Goal: Task Accomplishment & Management: Manage account settings

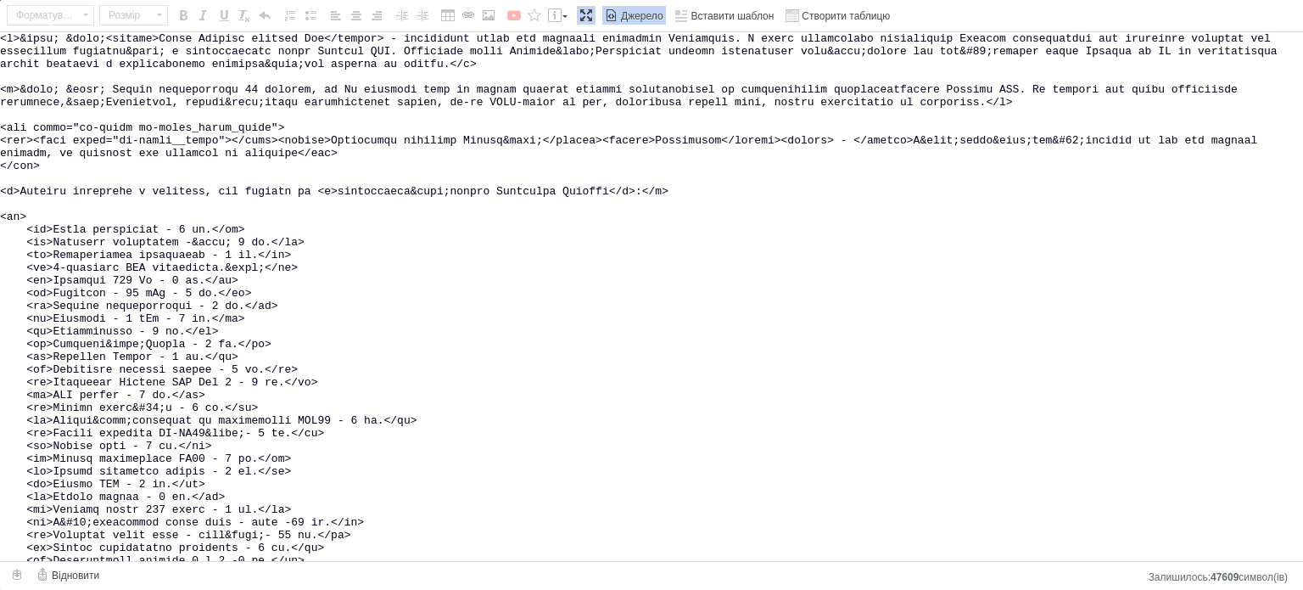
scroll to position [412, 0]
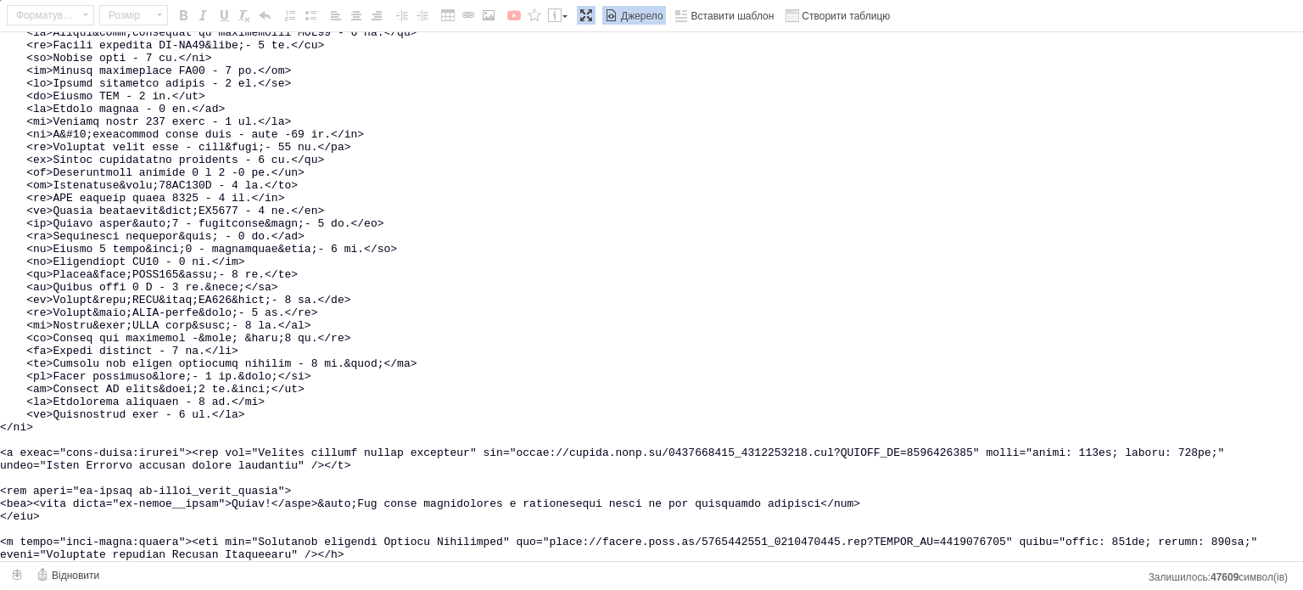
click at [760, 220] on textarea "Редактор, 62D01034-E07C-497D-8384-6221CC90544B" at bounding box center [651, 296] width 1303 height 528
drag, startPoint x: 516, startPoint y: 439, endPoint x: 809, endPoint y: 437, distance: 293.5
click at [813, 438] on textarea "Редактор, 62D01034-E07C-497D-8384-6221CC90544B" at bounding box center [651, 296] width 1303 height 528
click at [584, 402] on textarea "Редактор, 62D01034-E07C-497D-8384-6221CC90544B" at bounding box center [651, 296] width 1303 height 528
drag, startPoint x: 517, startPoint y: 435, endPoint x: 974, endPoint y: 433, distance: 456.4
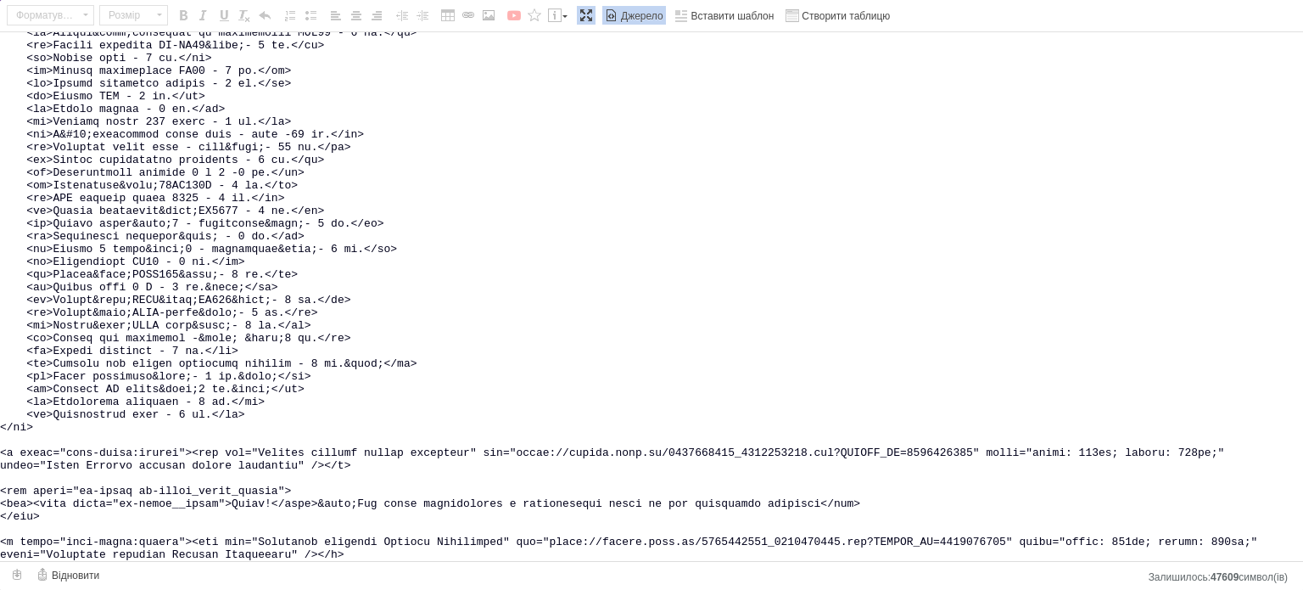
click at [974, 433] on textarea "Редактор, 62D01034-E07C-497D-8384-6221CC90544B" at bounding box center [651, 296] width 1303 height 528
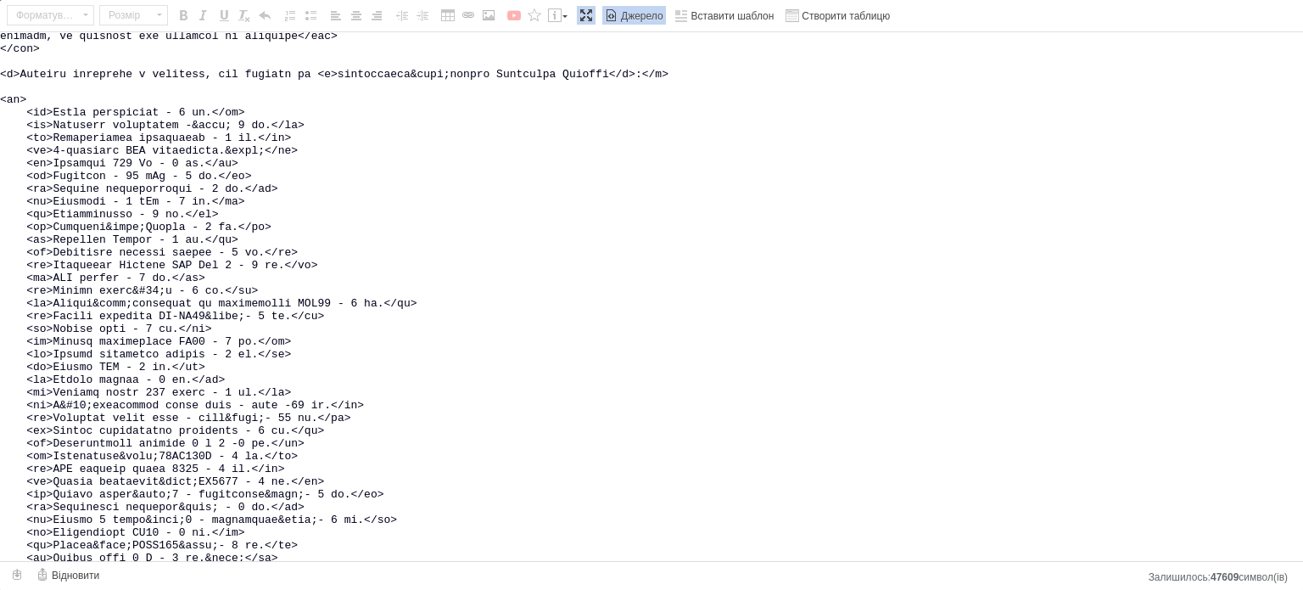
scroll to position [0, 0]
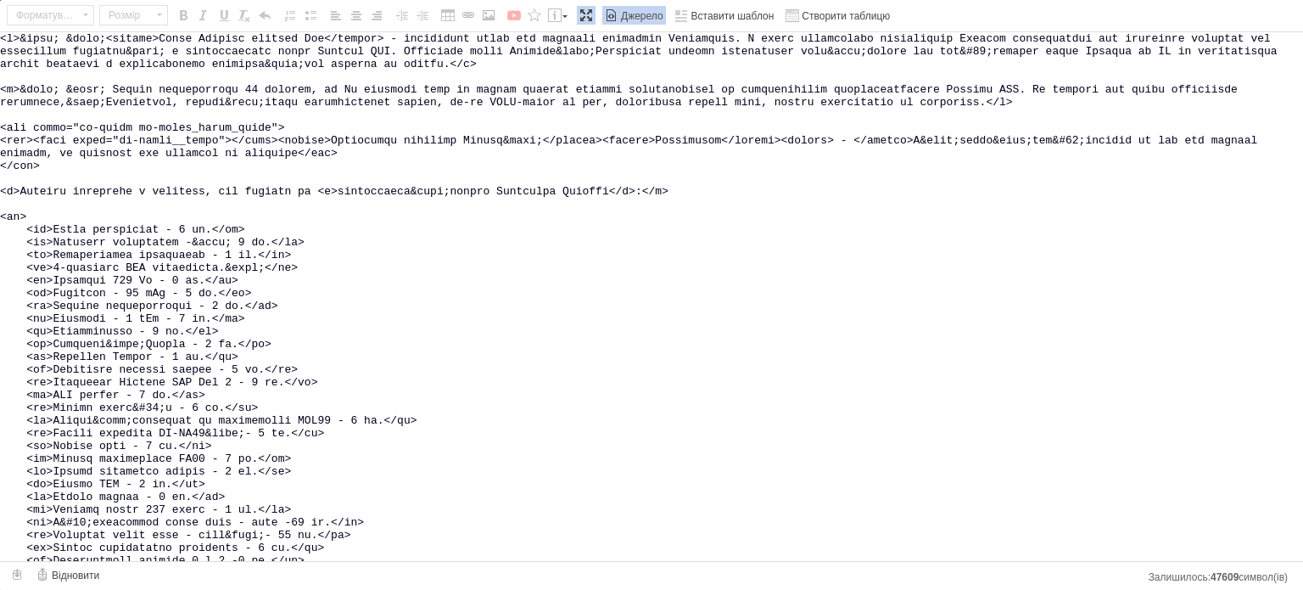
click at [618, 13] on span "Джерело" at bounding box center [640, 16] width 45 height 14
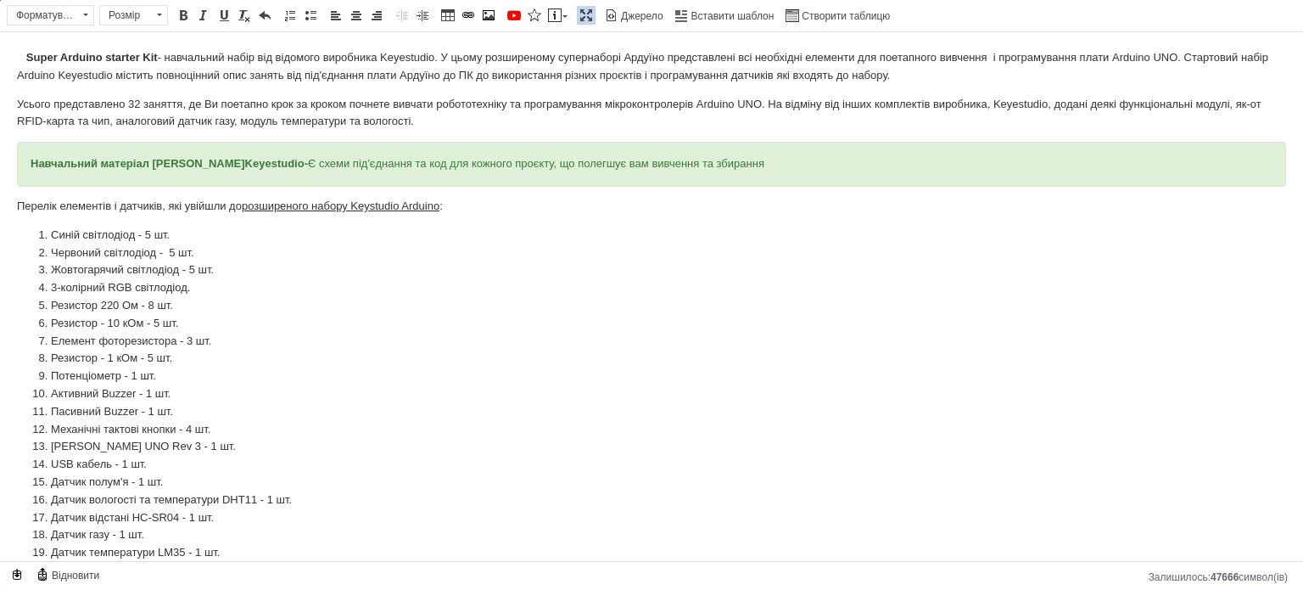
click at [579, 16] on span at bounding box center [586, 15] width 14 height 14
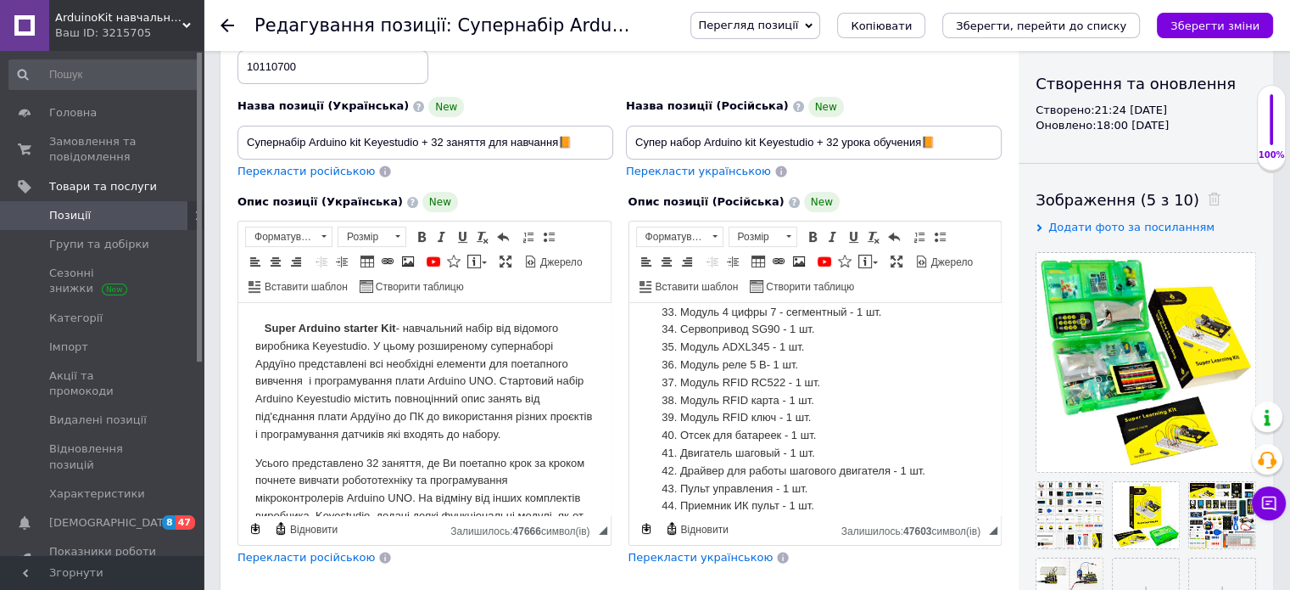
scroll to position [1018, 0]
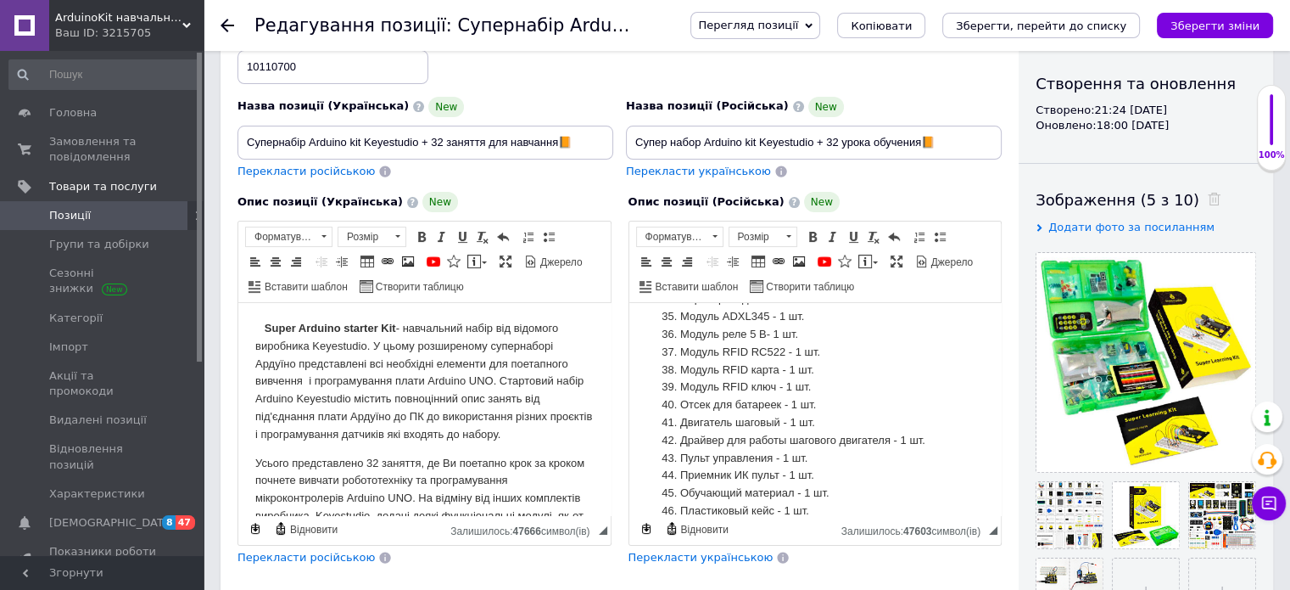
click at [798, 26] on span "Перегляд позиції" at bounding box center [748, 25] width 100 height 13
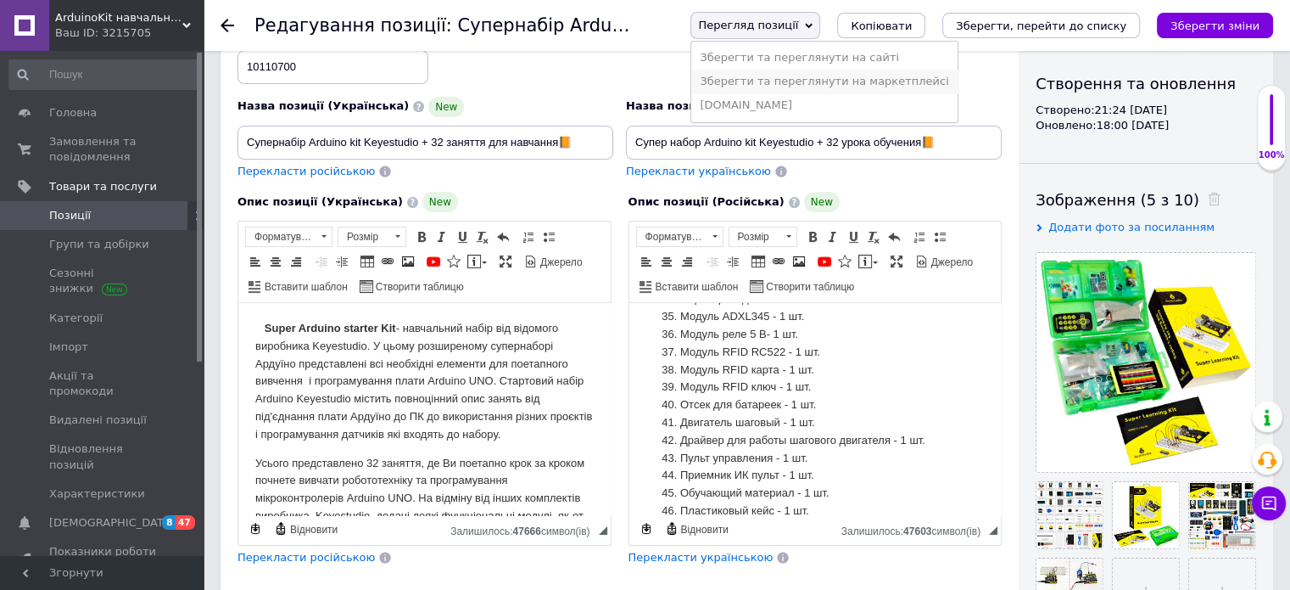
click at [814, 81] on li "Зберегти та переглянути на маркетплейсі" at bounding box center [824, 82] width 266 height 24
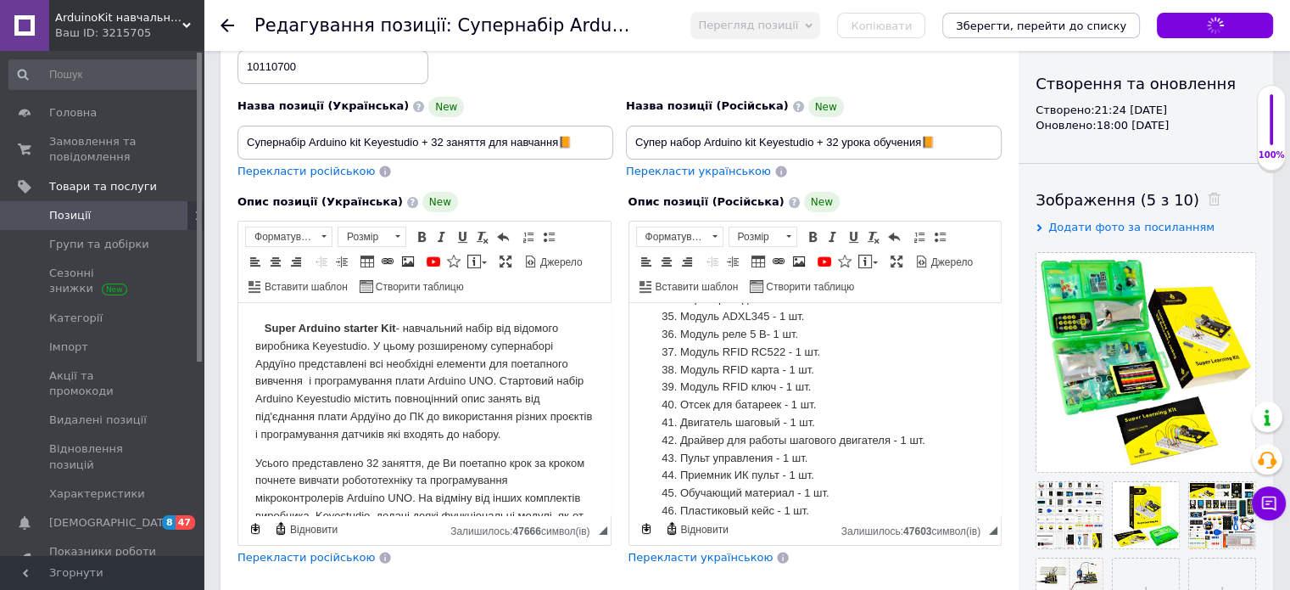
checkbox input "true"
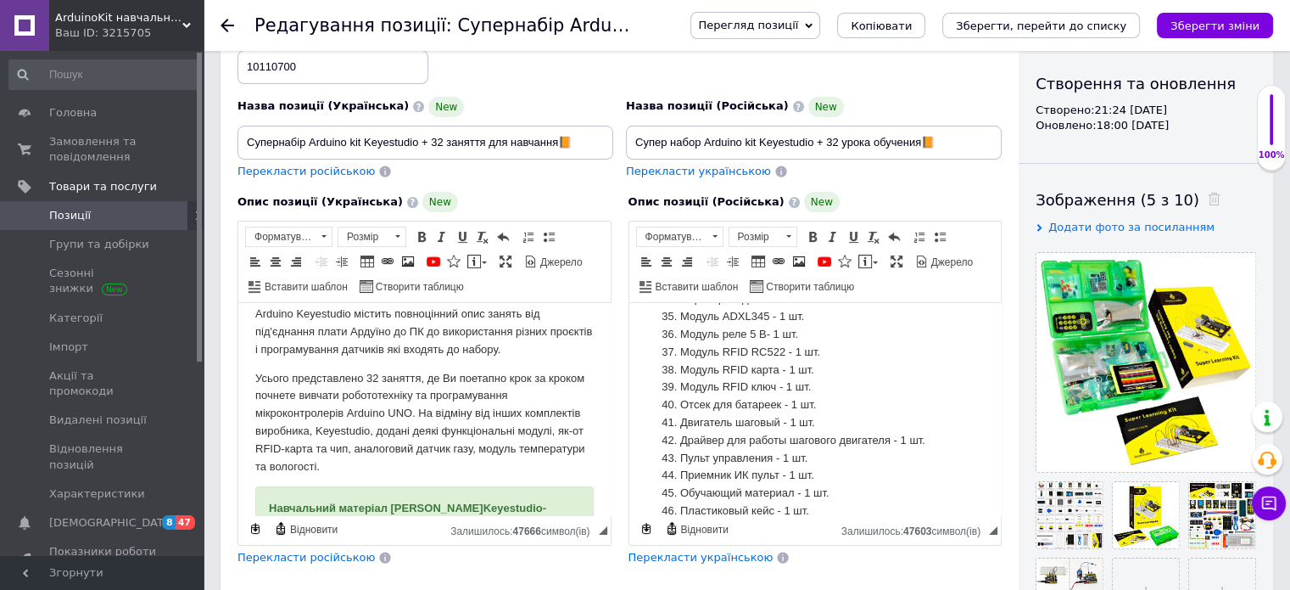
scroll to position [170, 0]
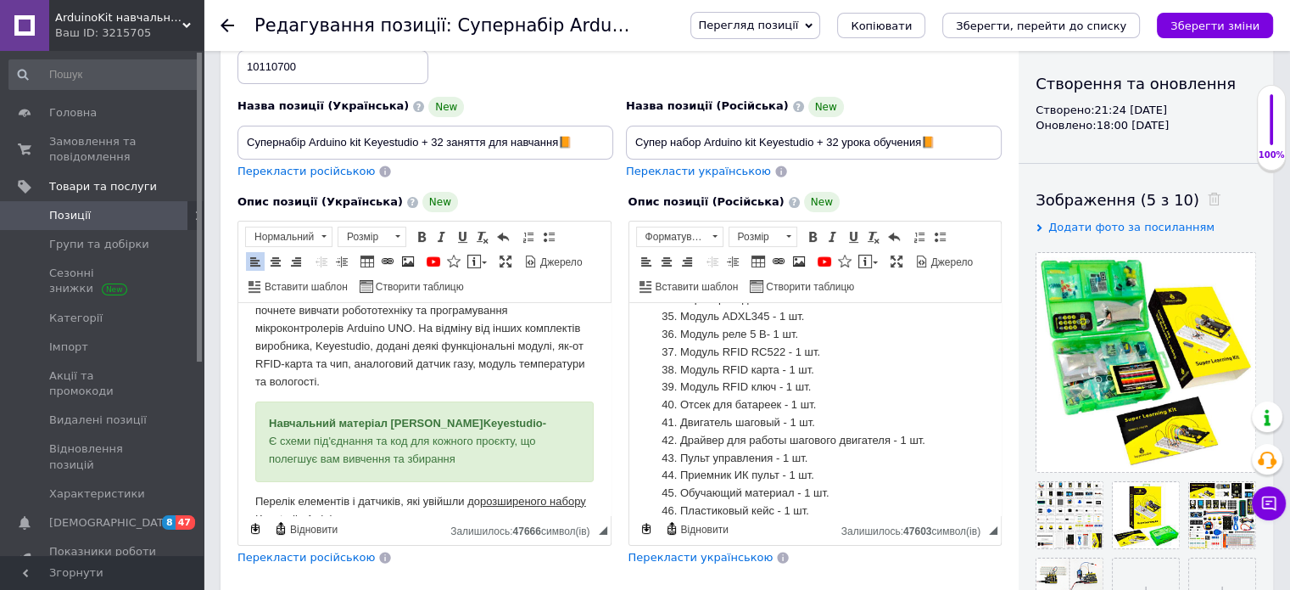
click at [504, 458] on div "Навчальний матеріал [PERSON_NAME] - Є схеми під'єднання та код для кожного проє…" at bounding box center [424, 441] width 311 height 53
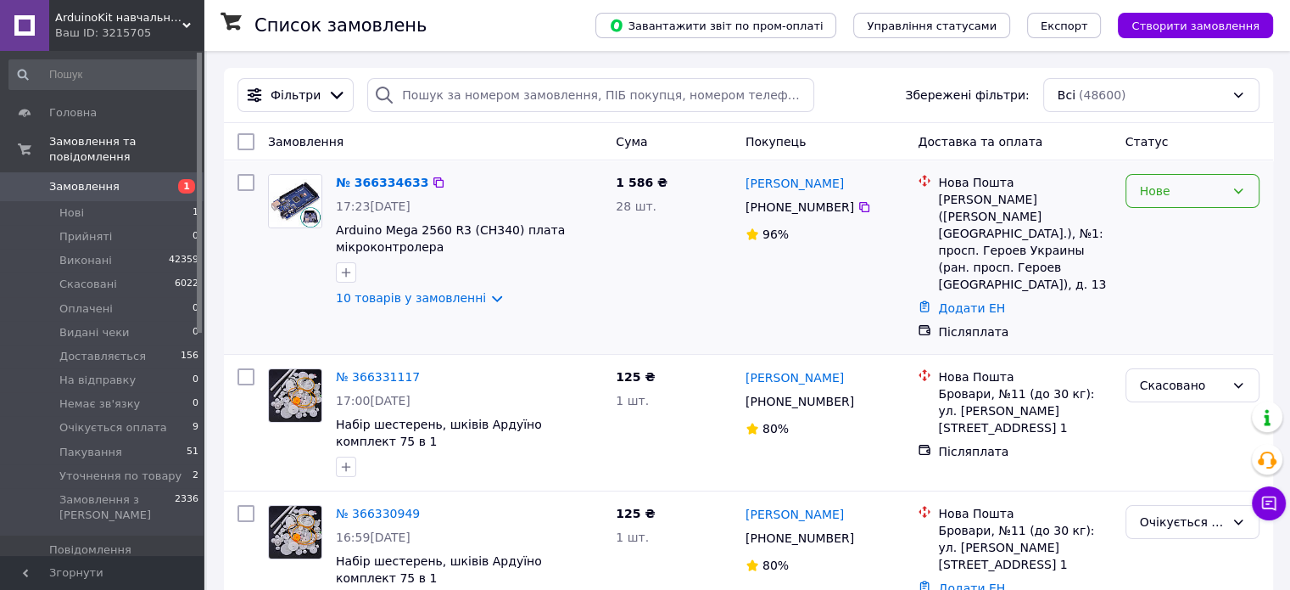
click at [1161, 199] on div "Нове" at bounding box center [1182, 191] width 85 height 19
click at [1160, 226] on li "Прийнято" at bounding box center [1192, 228] width 132 height 31
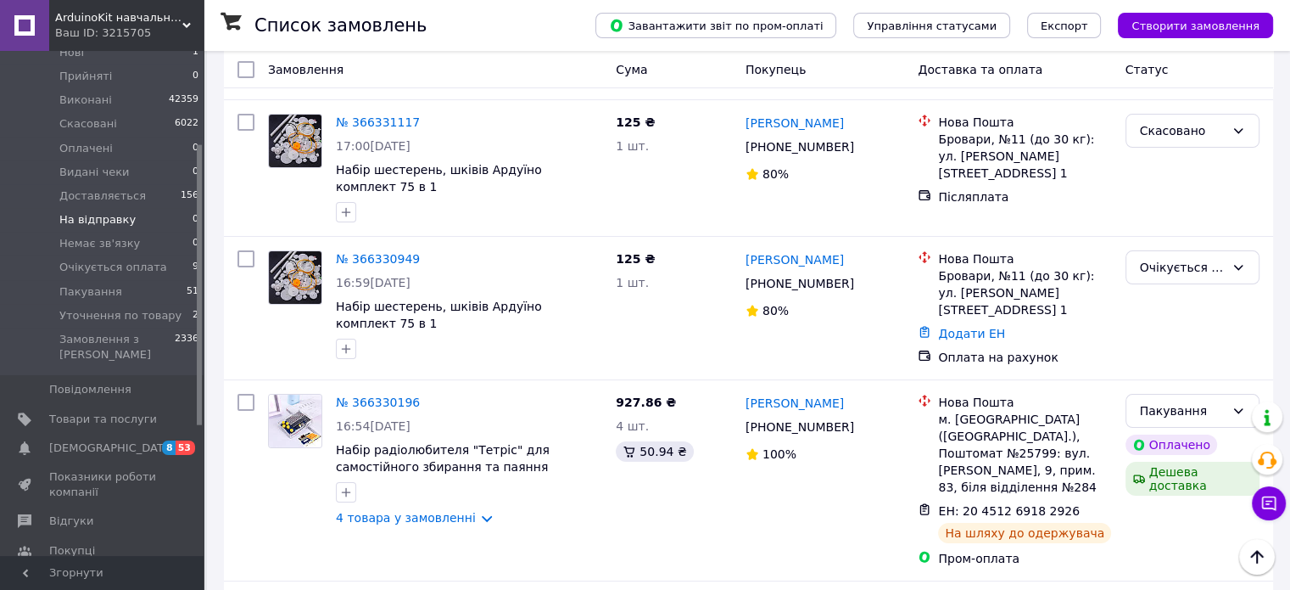
scroll to position [170, 0]
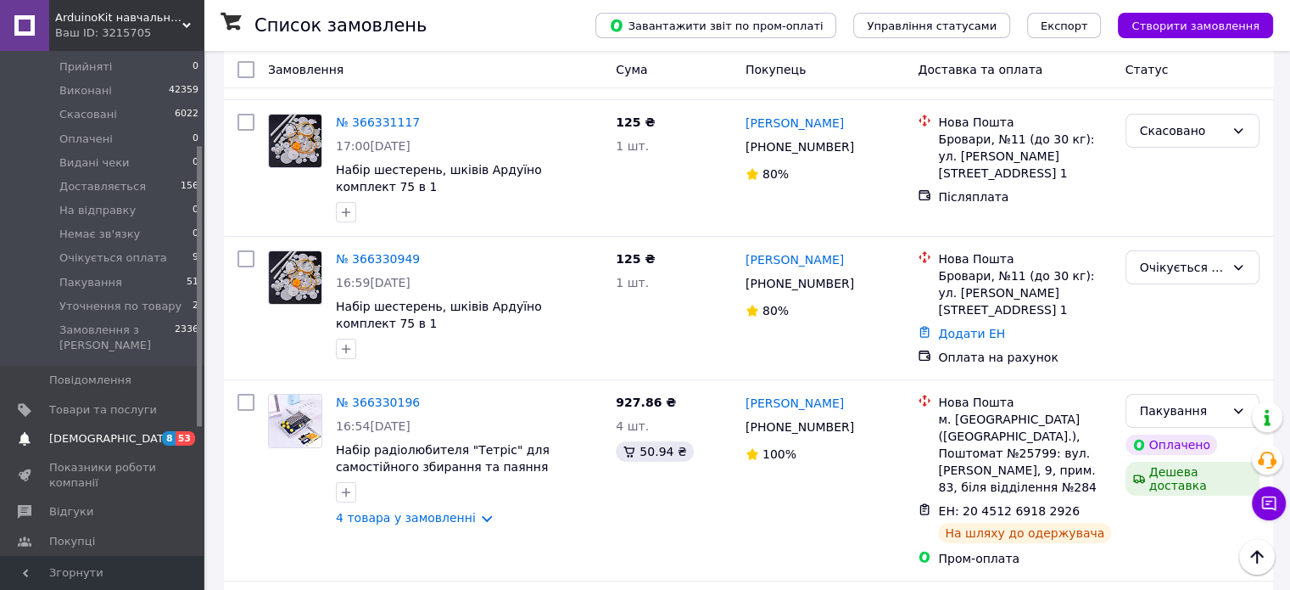
click at [65, 431] on span "[DEMOGRAPHIC_DATA]" at bounding box center [112, 438] width 126 height 15
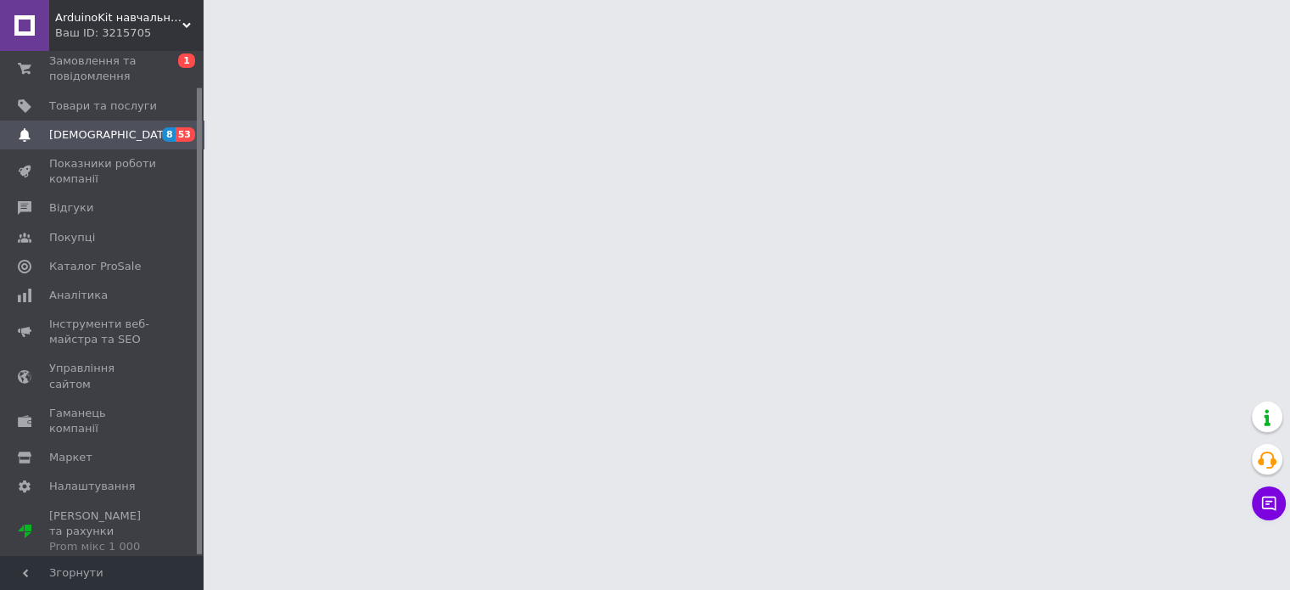
scroll to position [38, 0]
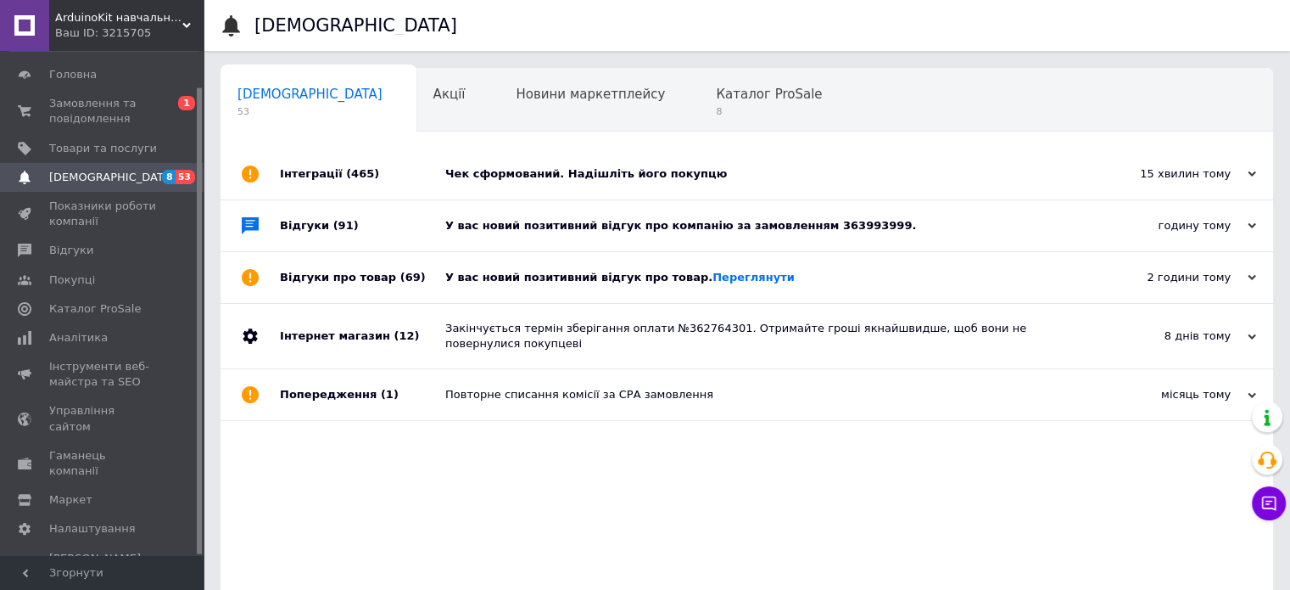
click at [791, 266] on div "У вас новий позитивний відгук про товар. Переглянути" at bounding box center [765, 277] width 641 height 51
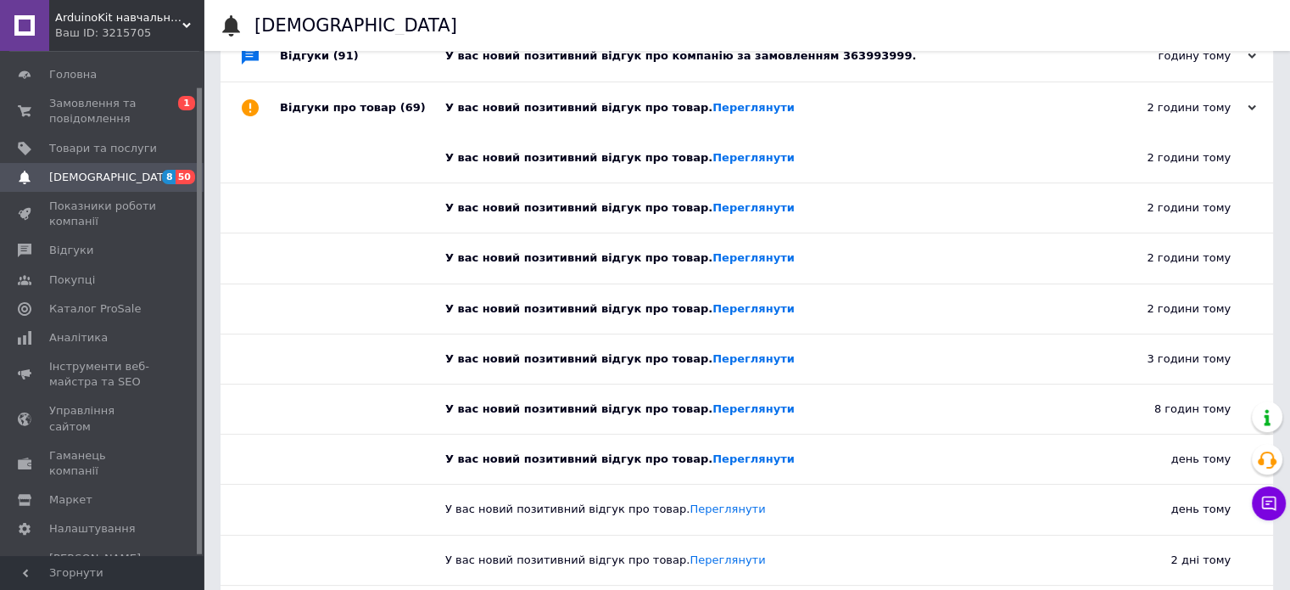
scroll to position [0, 0]
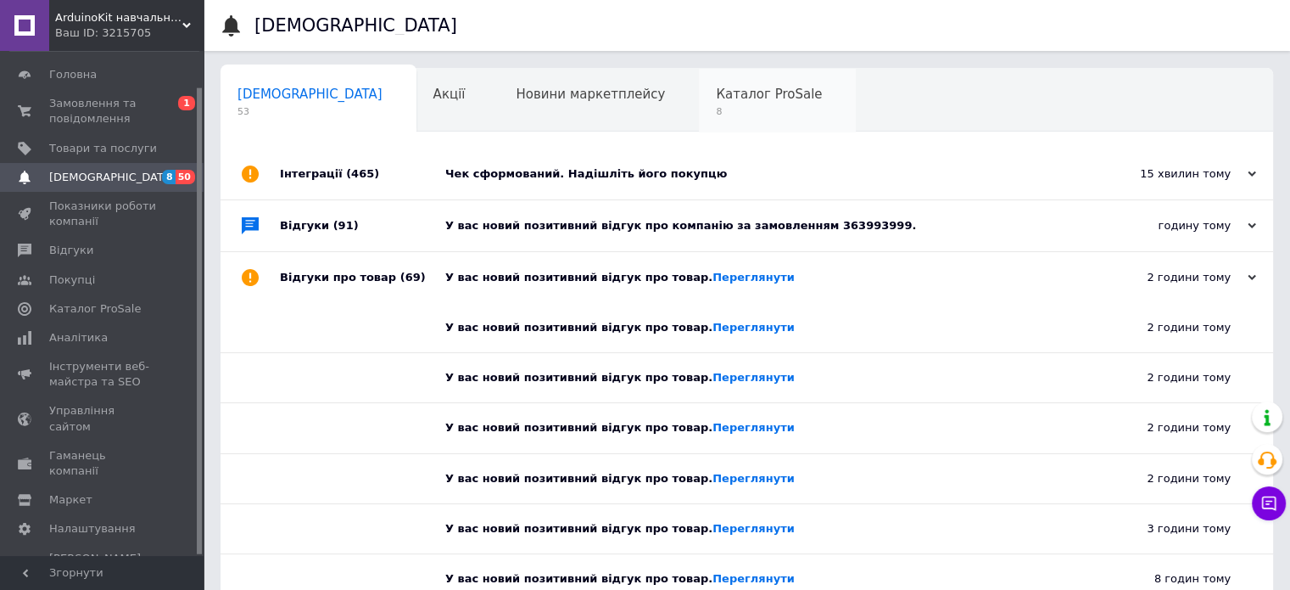
click at [699, 100] on div "Каталог ProSale 8" at bounding box center [777, 101] width 157 height 64
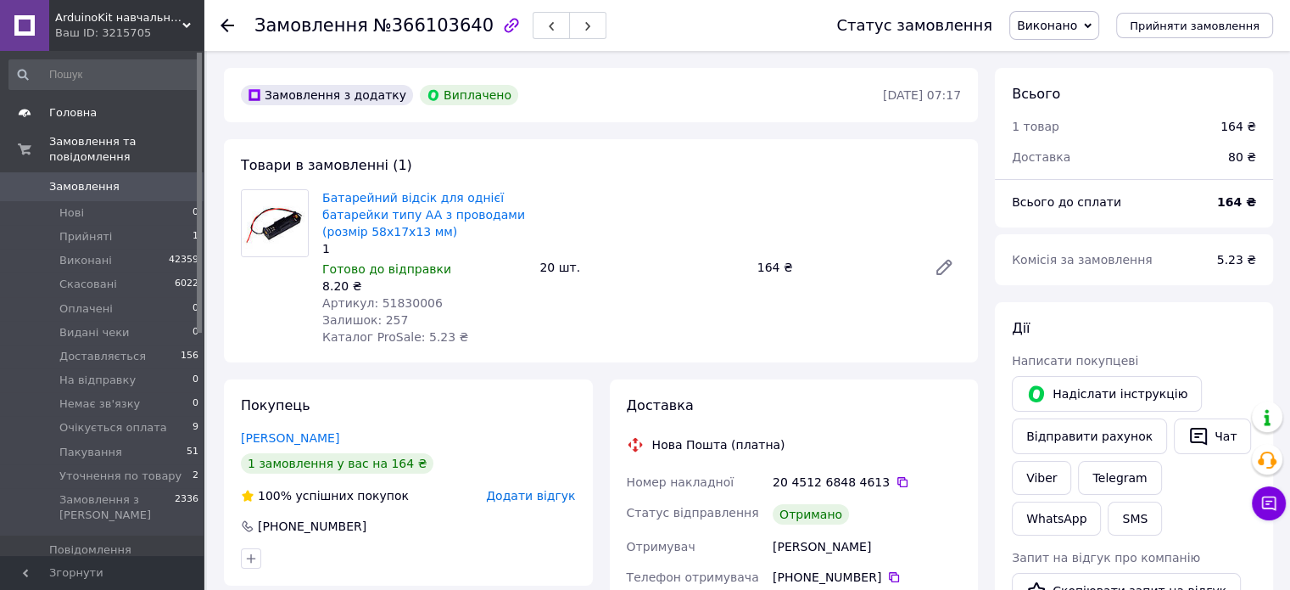
click at [75, 115] on span "Головна" at bounding box center [73, 112] width 48 height 15
